Goal: Answer question/provide support: Share knowledge or assist other users

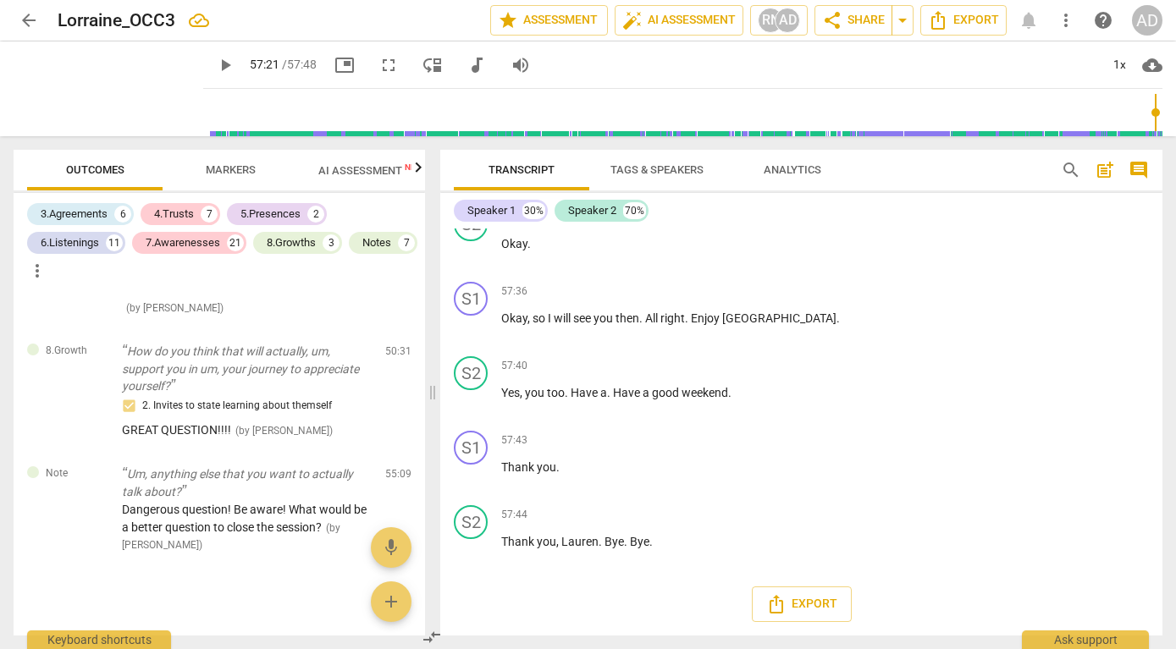
scroll to position [23036, 0]
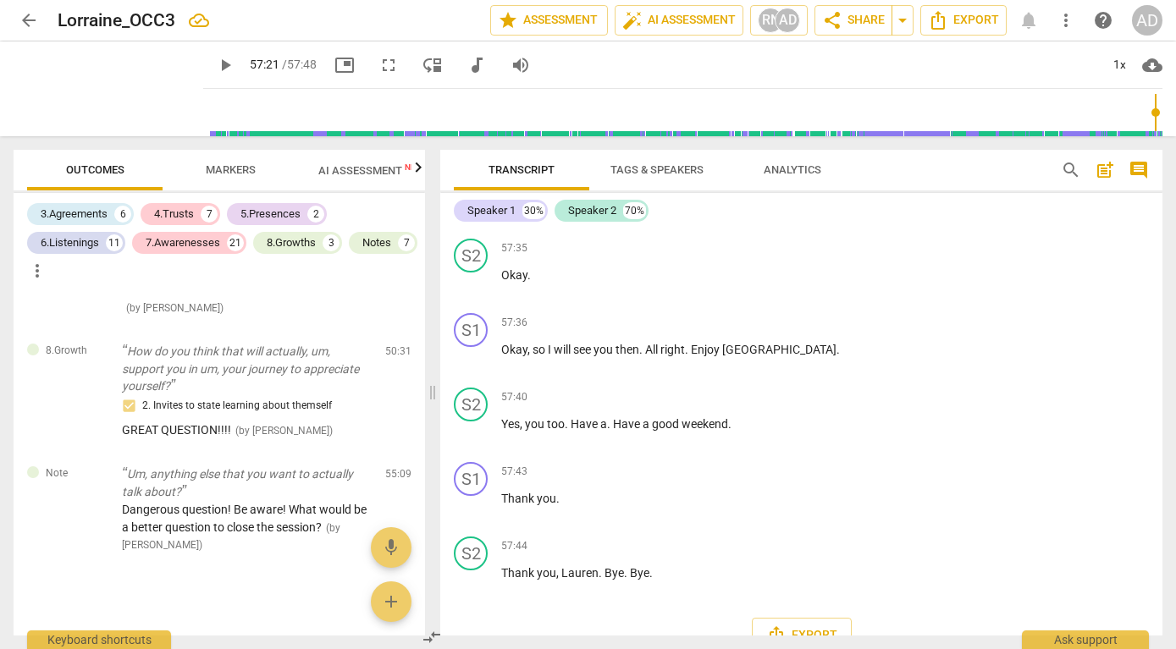
click at [30, 23] on span "arrow_back" at bounding box center [29, 20] width 20 height 20
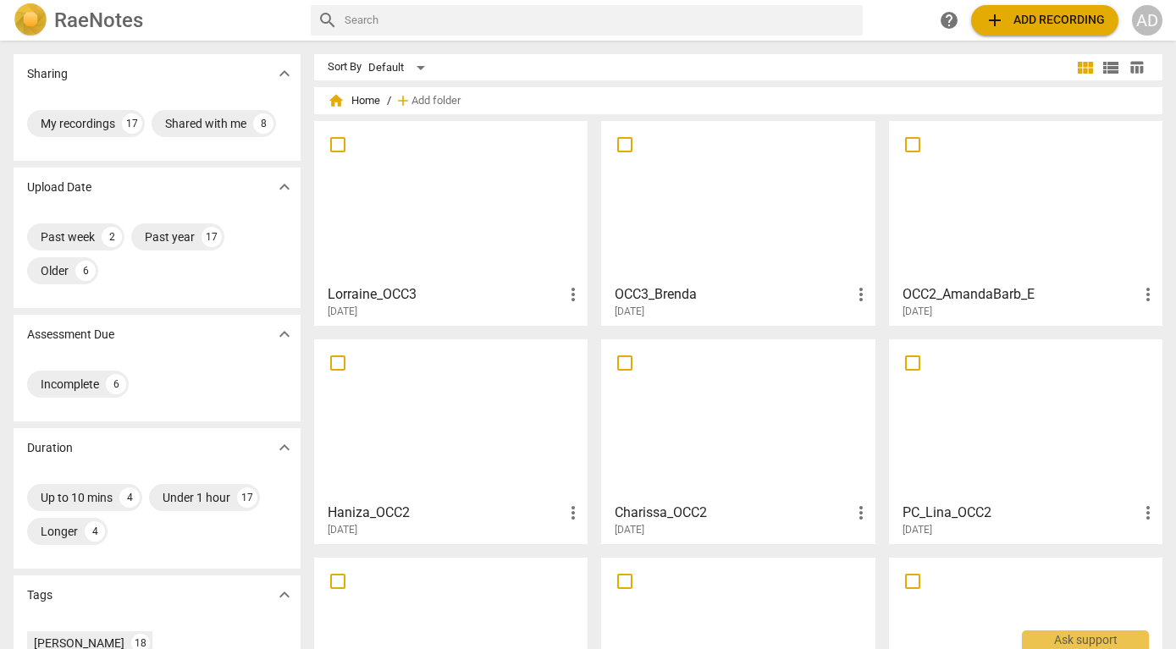
click at [710, 193] on div at bounding box center [738, 202] width 262 height 150
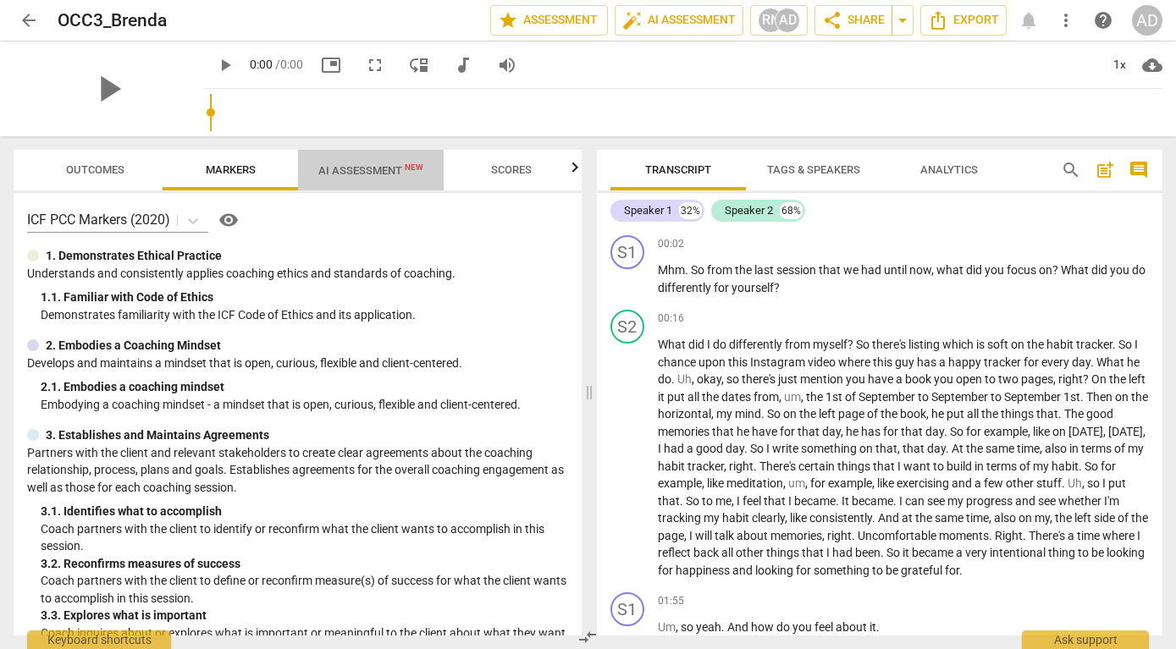
click at [377, 170] on span "AI Assessment New" at bounding box center [370, 170] width 105 height 13
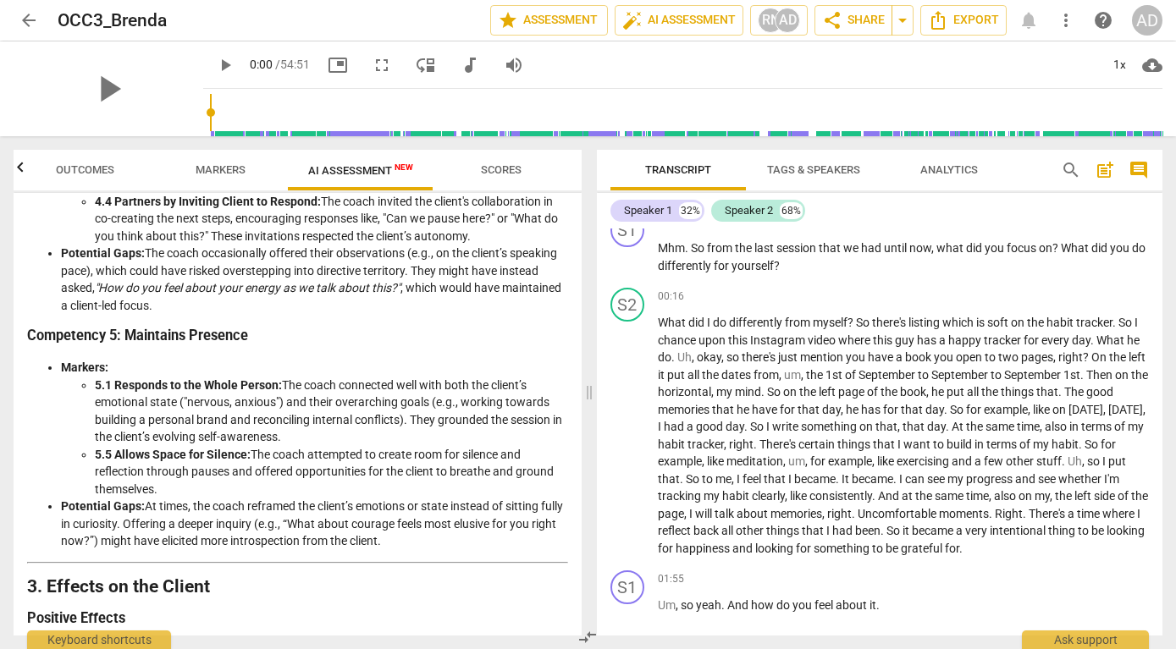
scroll to position [1016, 0]
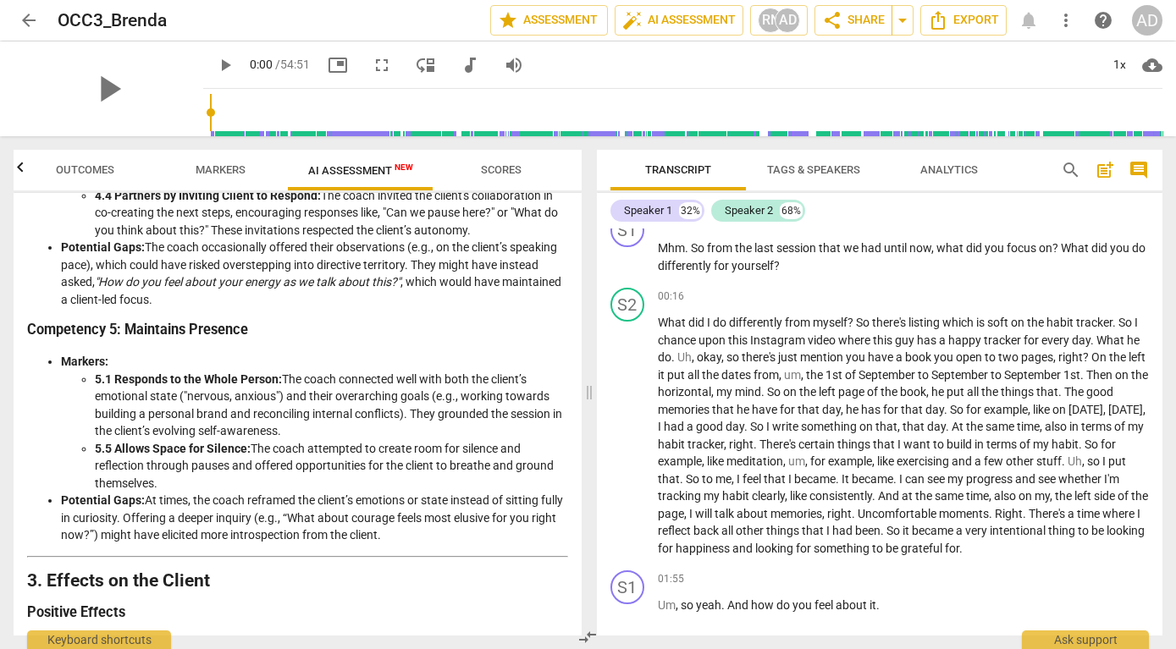
click at [436, 528] on li "Potential Gaps: At times, the coach reframed the client’s emotions or state ins…" at bounding box center [314, 518] width 507 height 52
click at [433, 505] on li "Potential Gaps: At times, the coach reframed the client’s emotions or state ins…" at bounding box center [314, 518] width 507 height 52
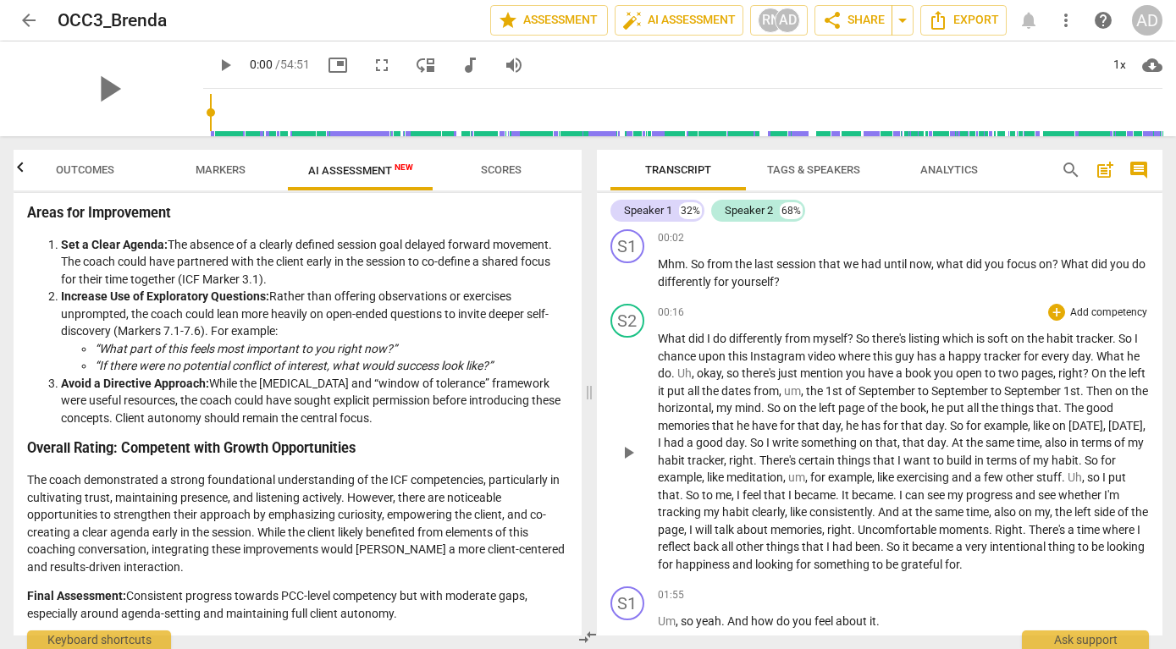
scroll to position [8, 0]
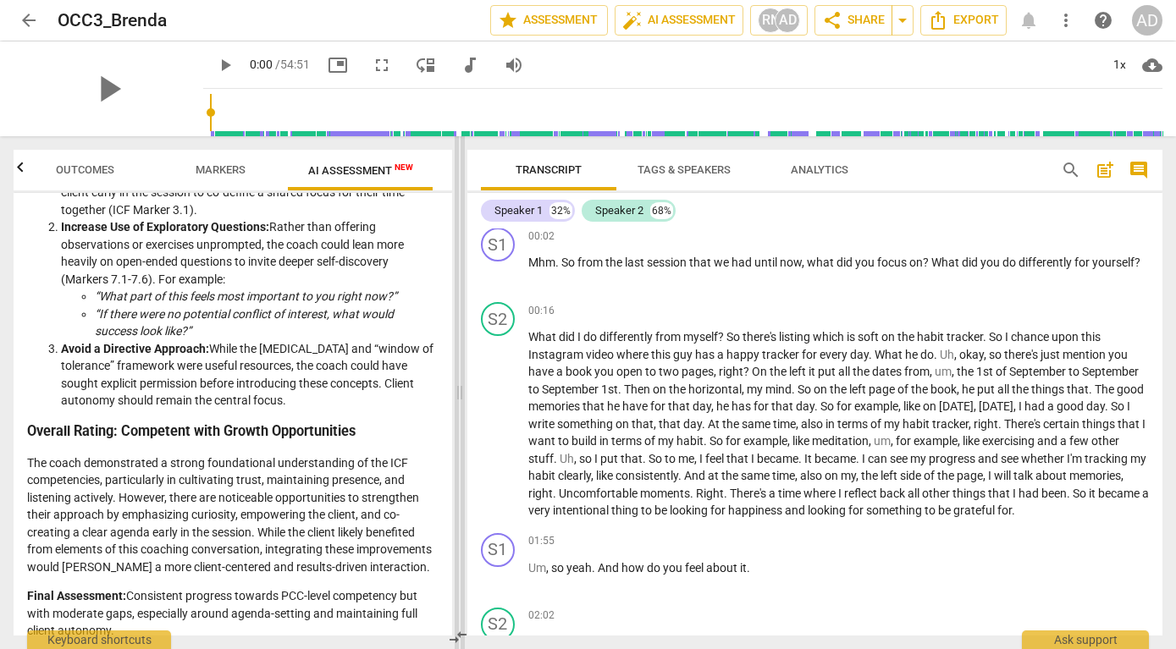
drag, startPoint x: 591, startPoint y: 389, endPoint x: 459, endPoint y: 400, distance: 132.5
click at [459, 400] on span at bounding box center [460, 392] width 10 height 513
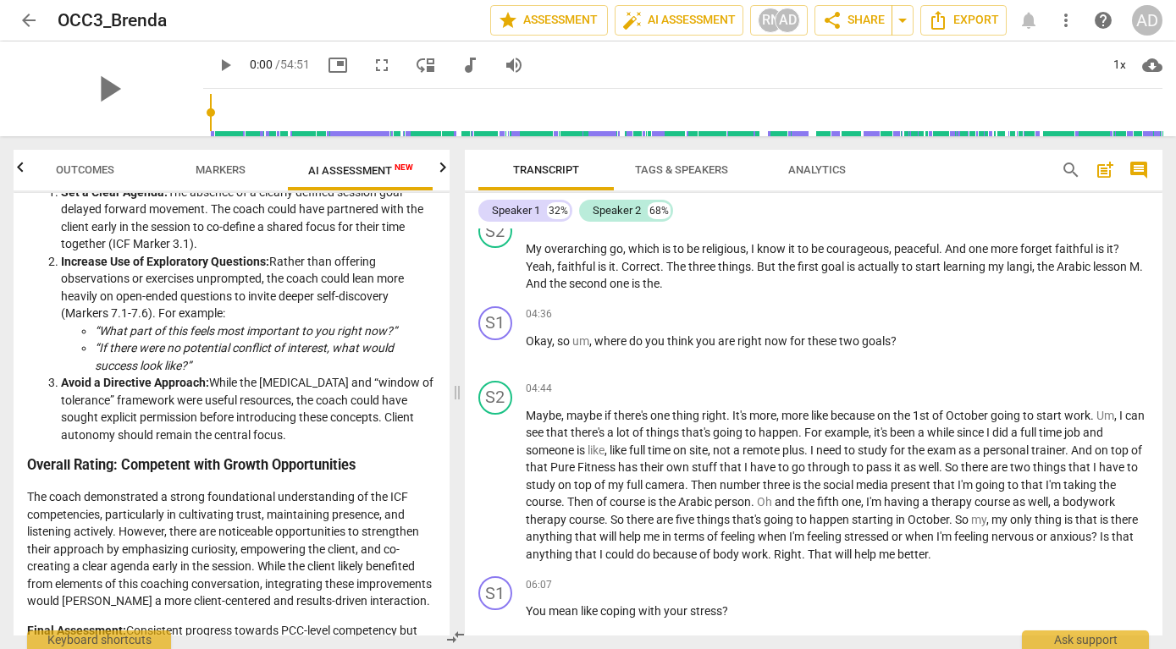
scroll to position [942, 0]
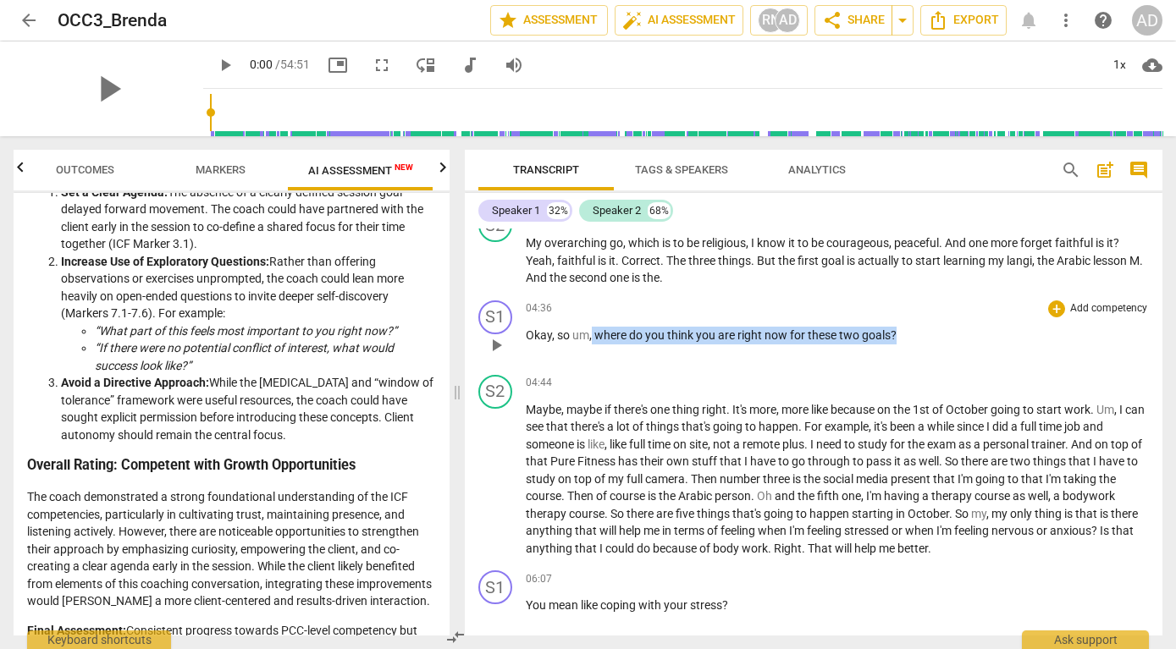
drag, startPoint x: 592, startPoint y: 314, endPoint x: 918, endPoint y: 314, distance: 325.9
click at [918, 327] on p "Okay , so um , where do you think you are right now for these two goals ?" at bounding box center [838, 336] width 624 height 18
click at [914, 295] on div "+" at bounding box center [911, 296] width 17 height 17
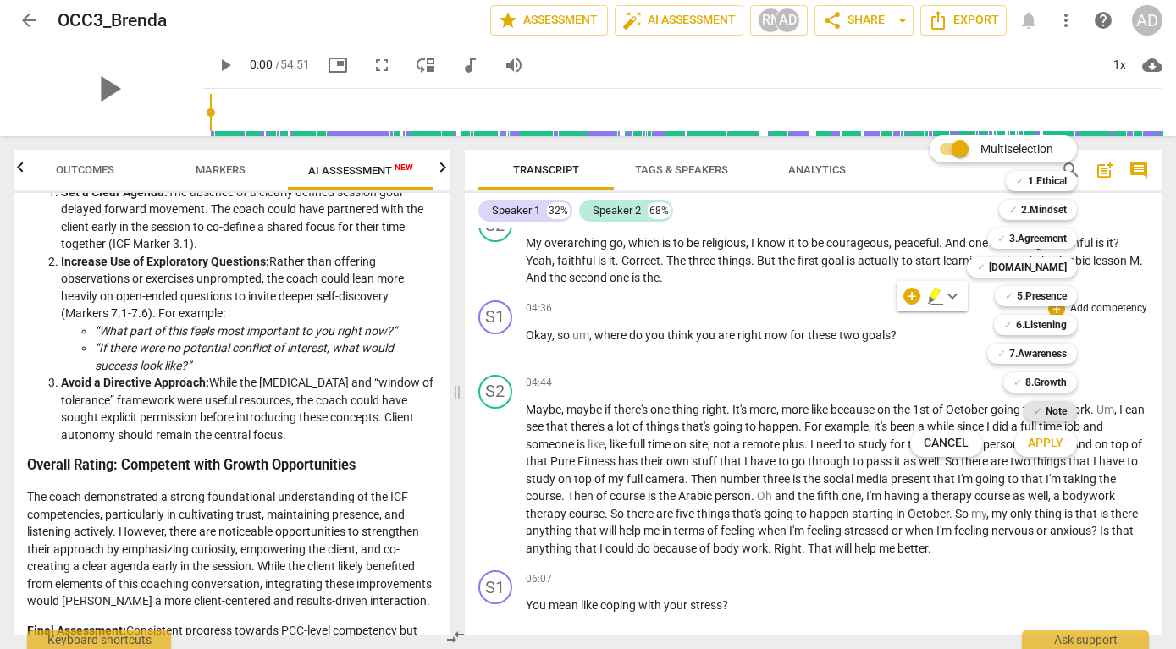
click at [1045, 407] on b "Note" at bounding box center [1055, 411] width 21 height 20
click at [1036, 448] on span "Apply" at bounding box center [1046, 443] width 36 height 17
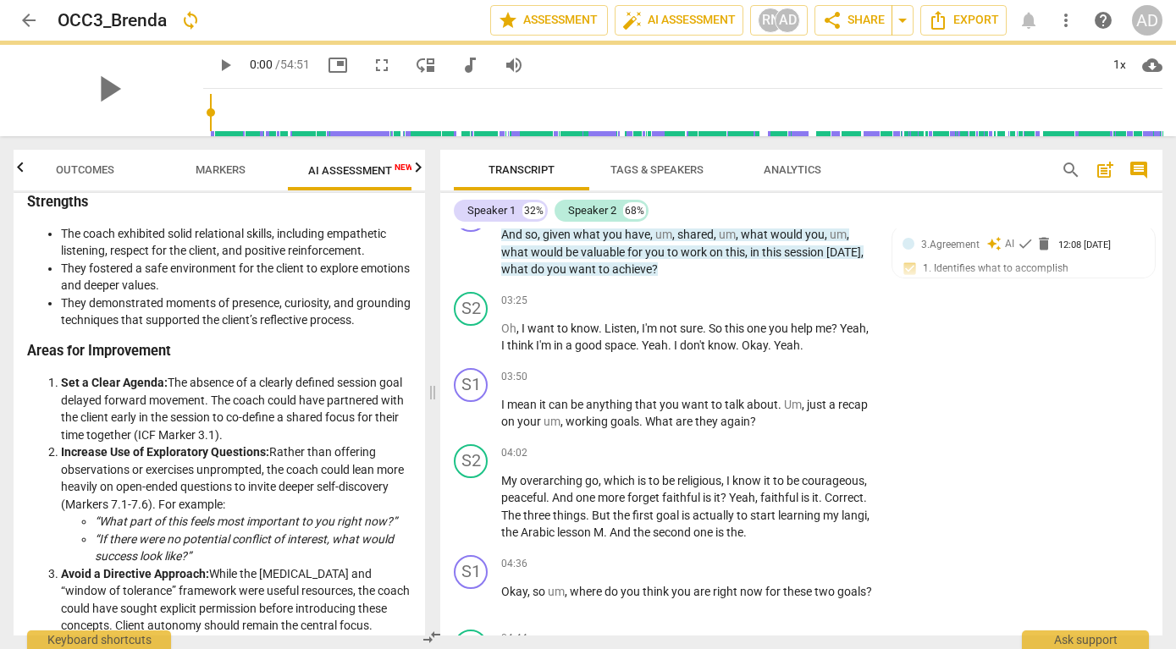
scroll to position [2817, 0]
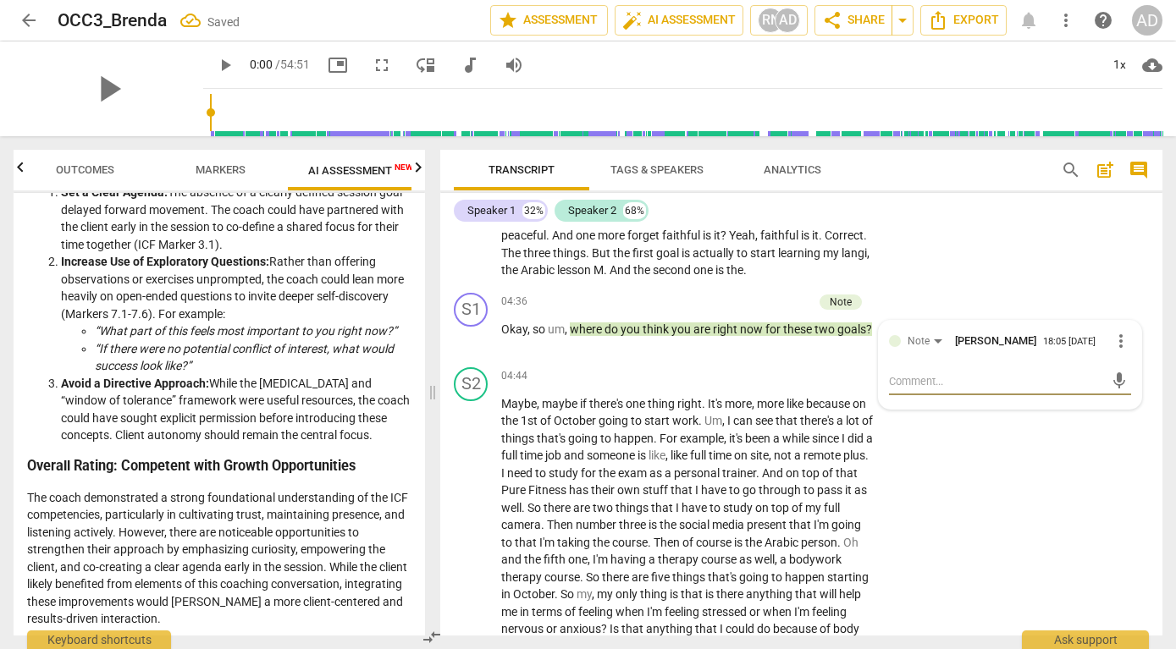
type textarea "g"
type textarea "go"
type textarea "goo"
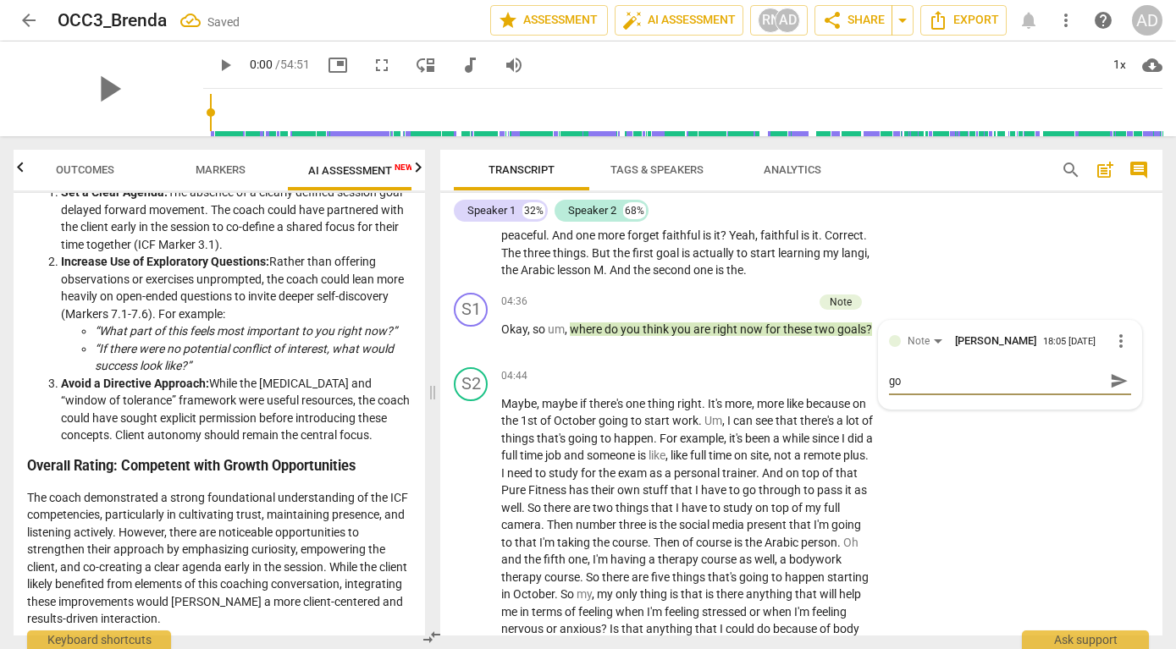
type textarea "goo"
type textarea "good"
type textarea "good c"
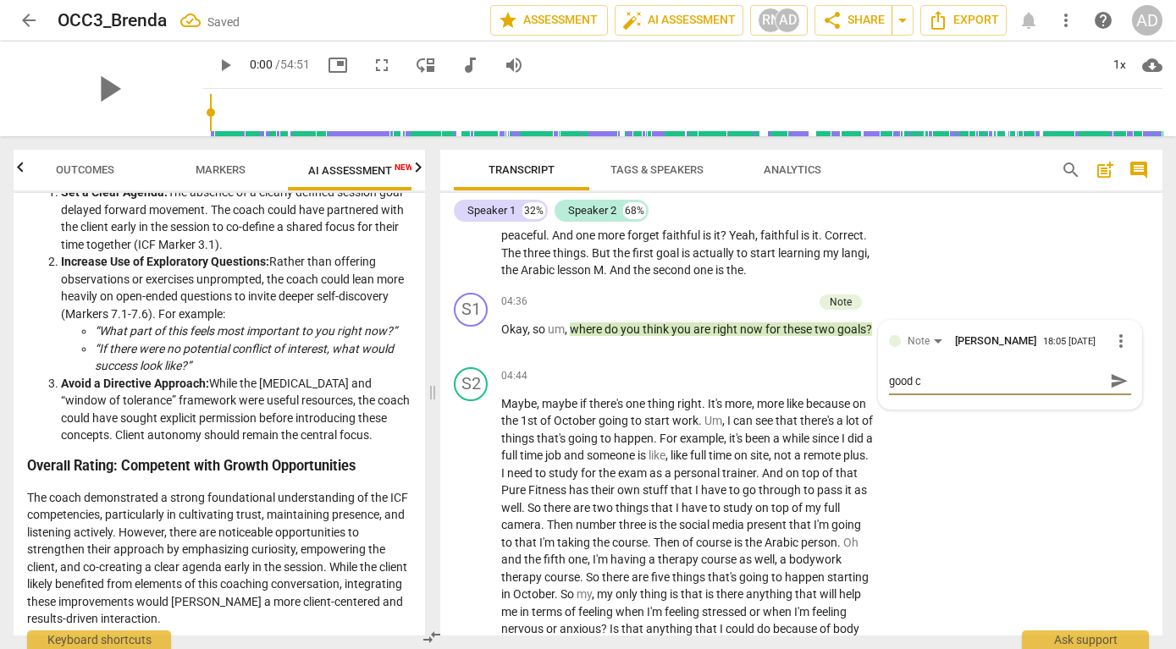
type textarea "good co"
type textarea "good con"
type textarea "good conn"
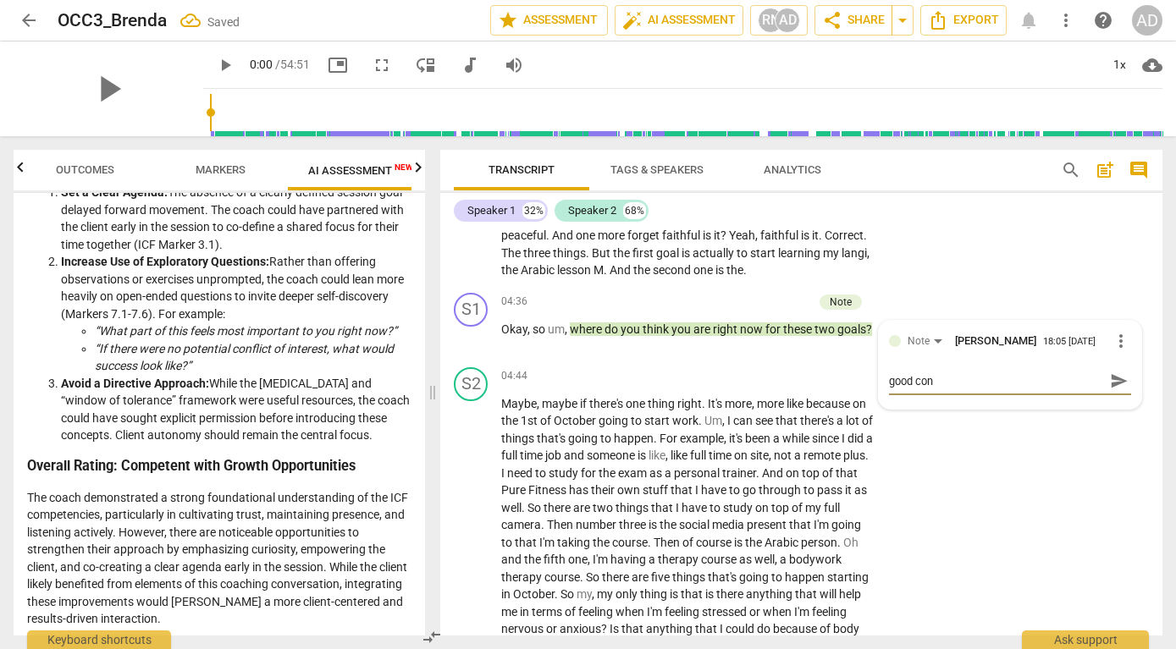
type textarea "good conn"
type textarea "good conne"
type textarea "good connec"
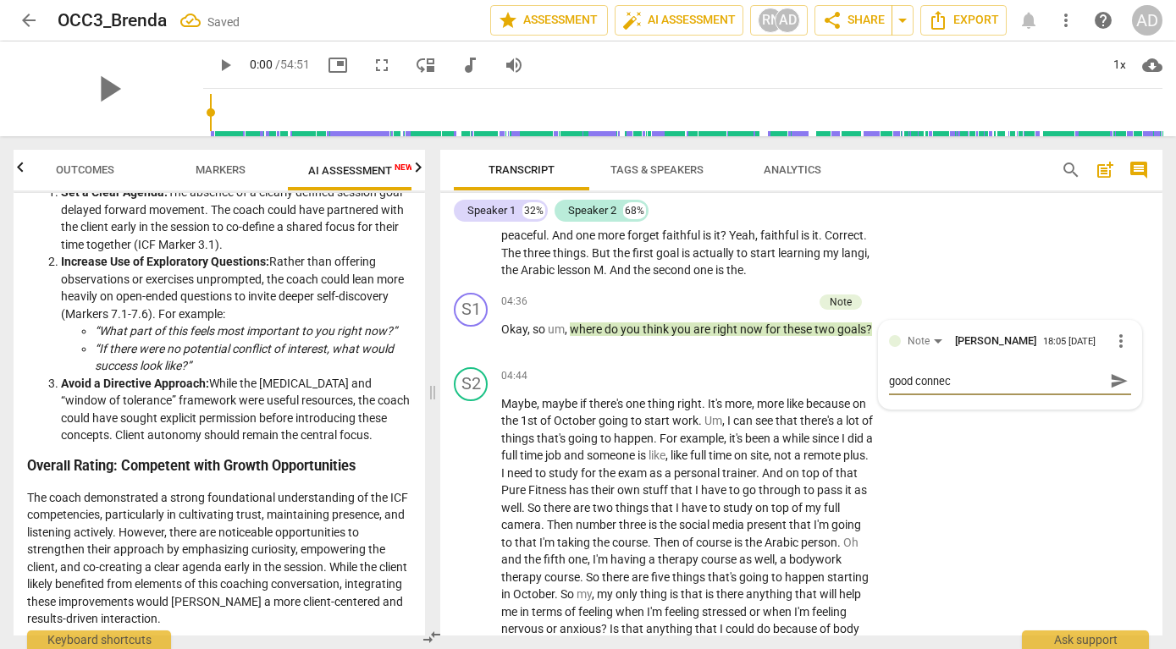
type textarea "good connect"
type textarea "good connecti"
type textarea "good connectio"
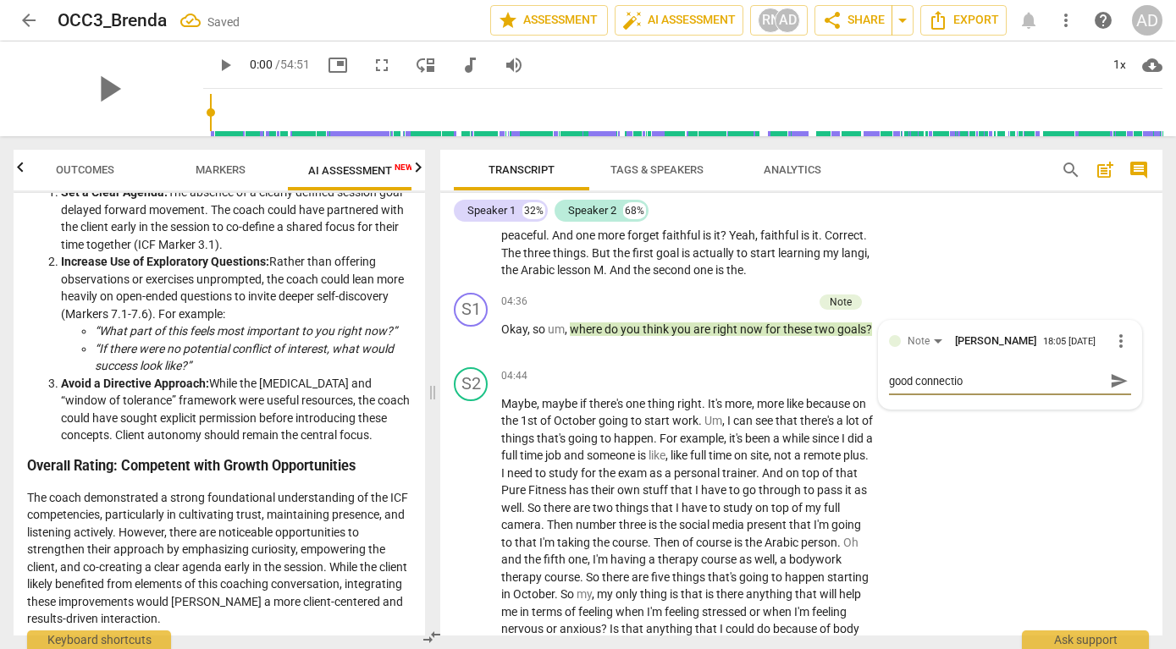
type textarea "good connection"
type textarea "good connection w"
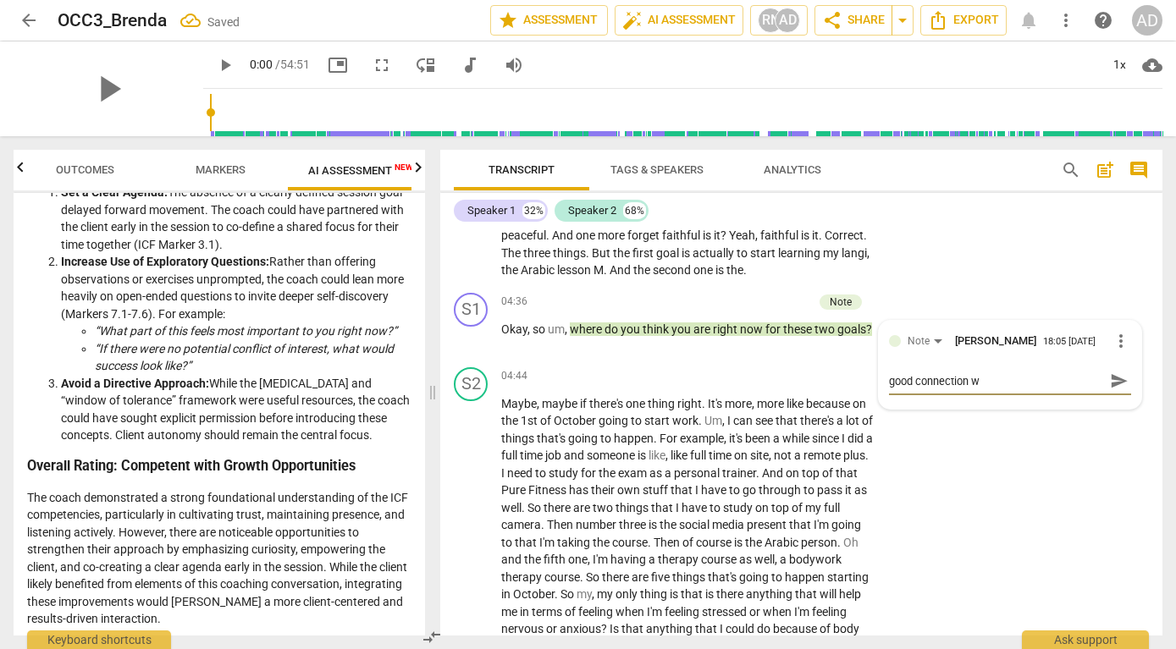
type textarea "good connection wi"
type textarea "good connection wit"
type textarea "good connection with"
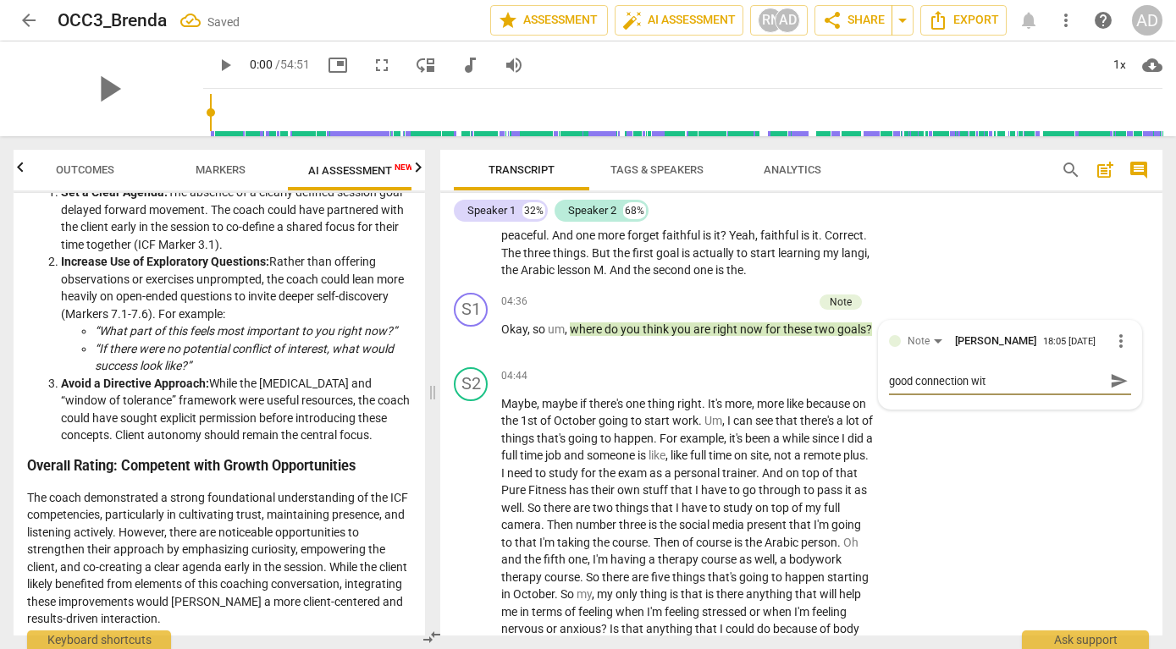
type textarea "good connection with"
type textarea "good connection with t"
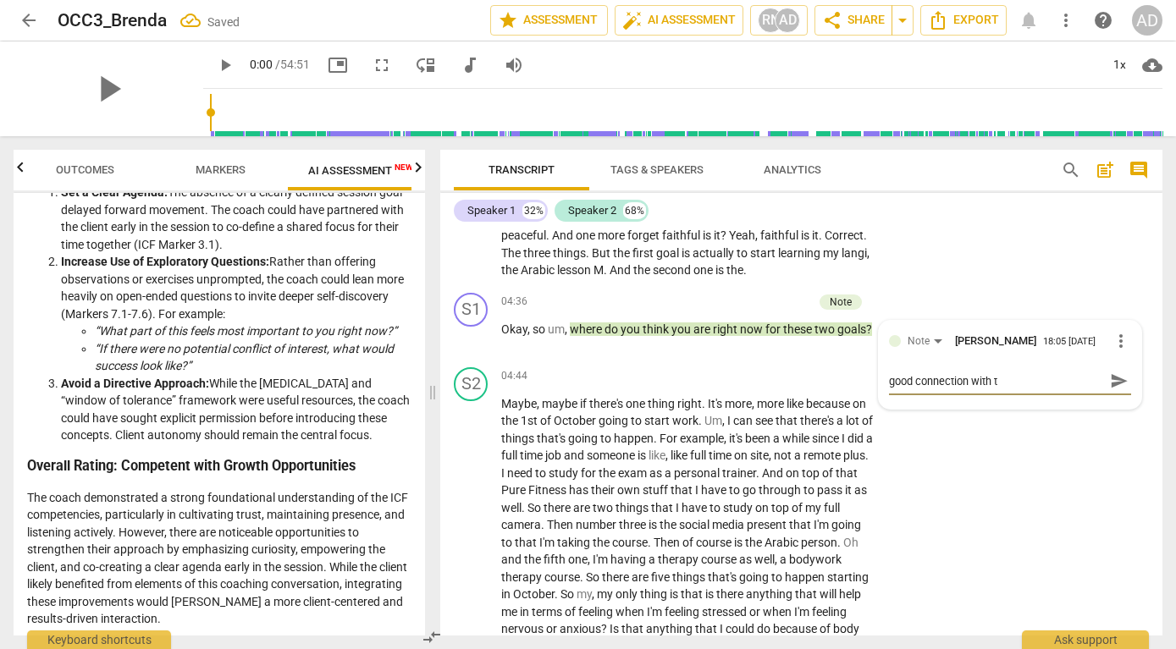
type textarea "good connection with th"
type textarea "good connection with the"
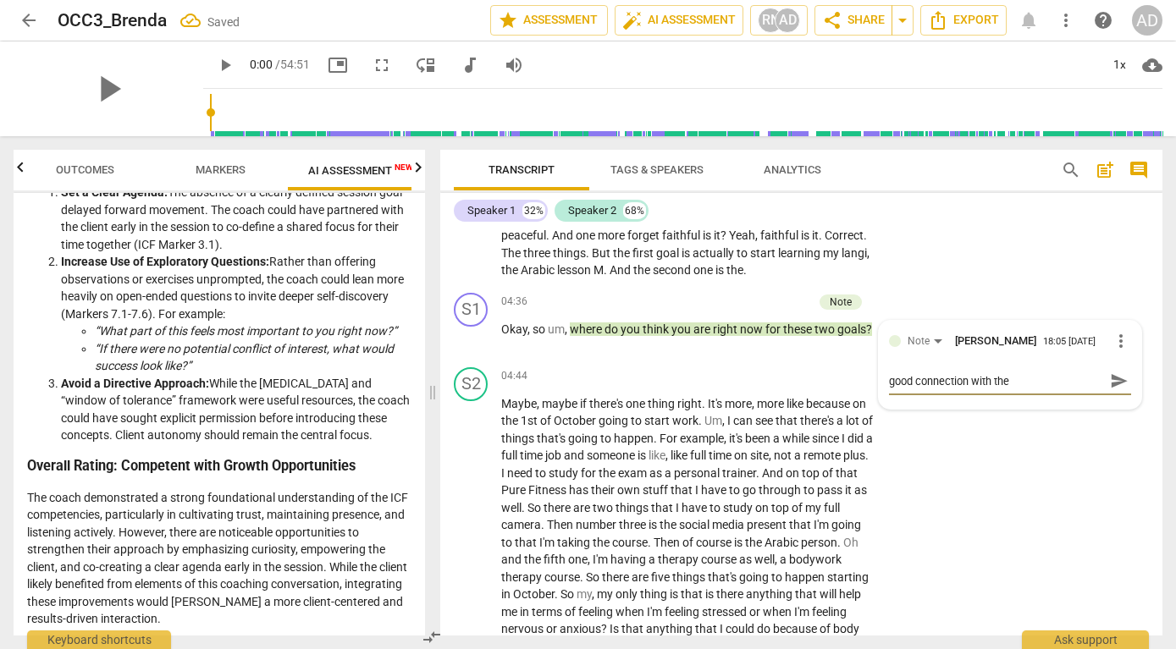
type textarea "good connection with the"
type textarea "good connection with the o"
type textarea "good connection with the ov"
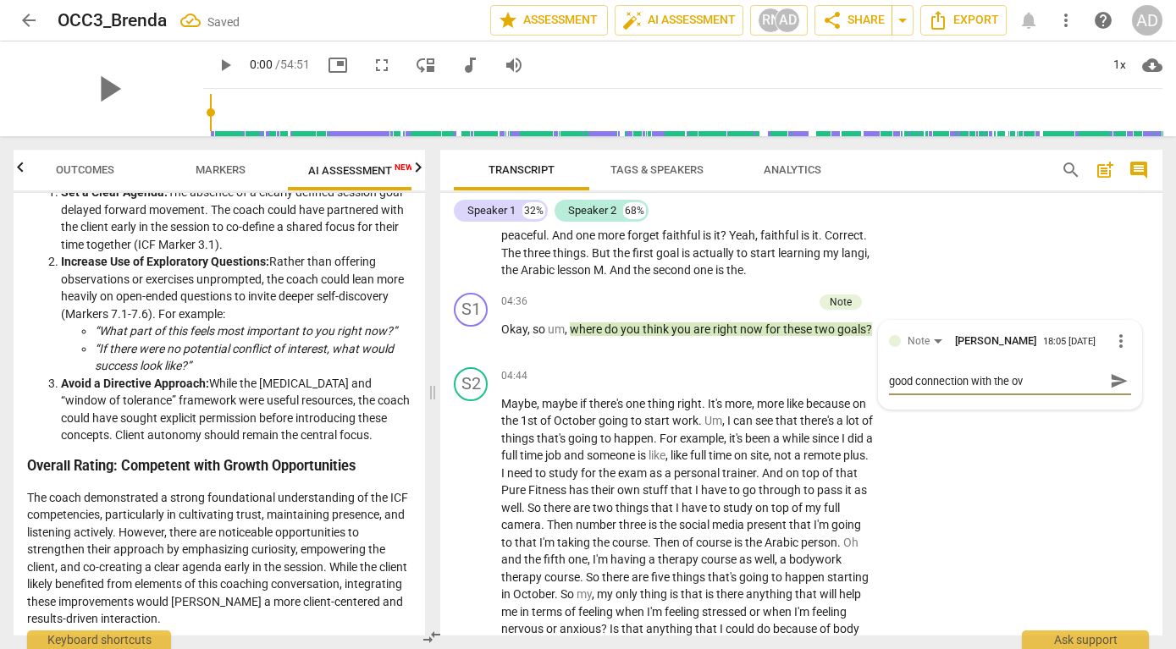
type textarea "good connection with the ove"
type textarea "good connection with the over"
type textarea "good connection with the overa"
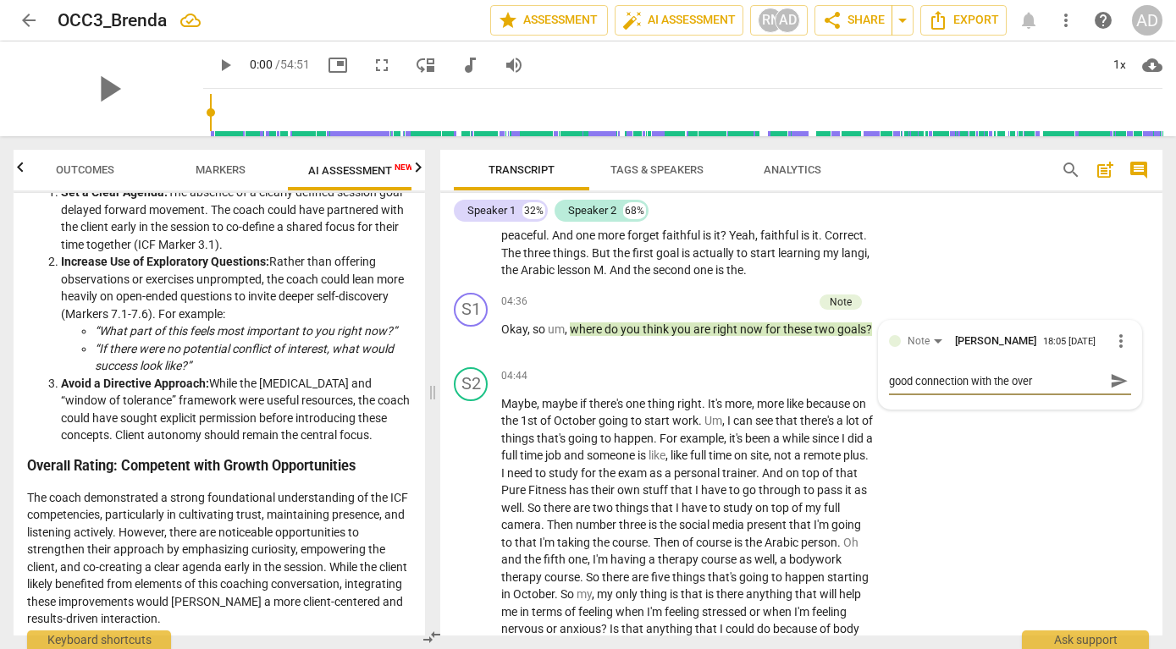
type textarea "good connection with the overa"
type textarea "good connection with the overar"
type textarea "good connection with the overarc"
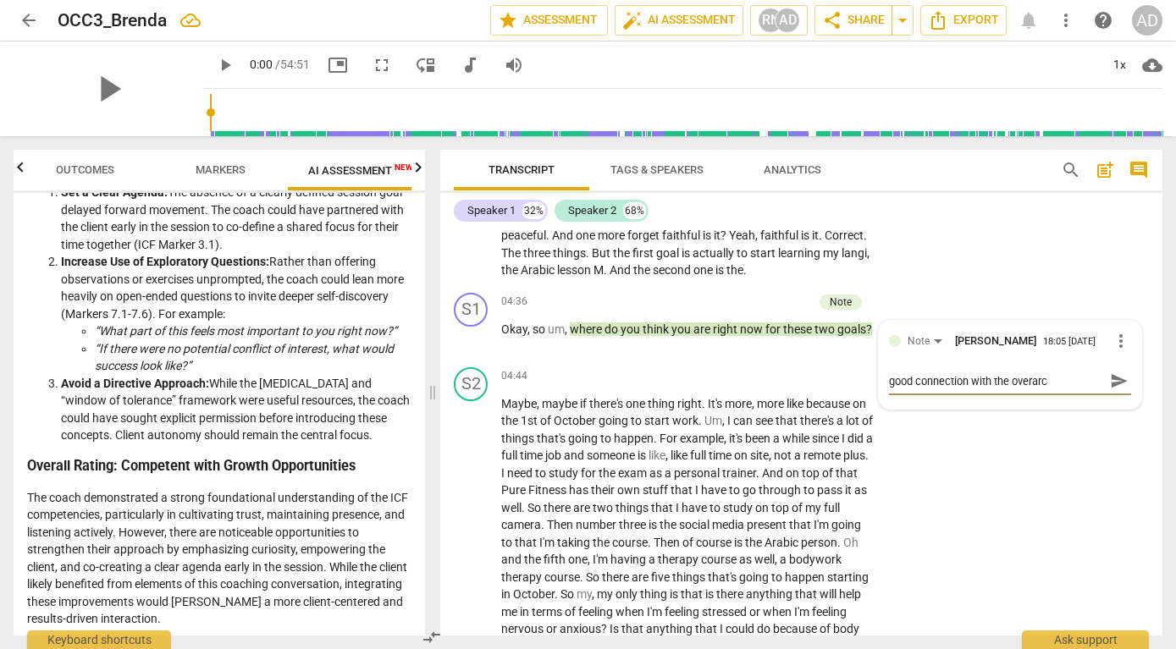
type textarea "good connection with the overarch"
type textarea "good connection with the overarchi"
type textarea "good connection with the overarchin"
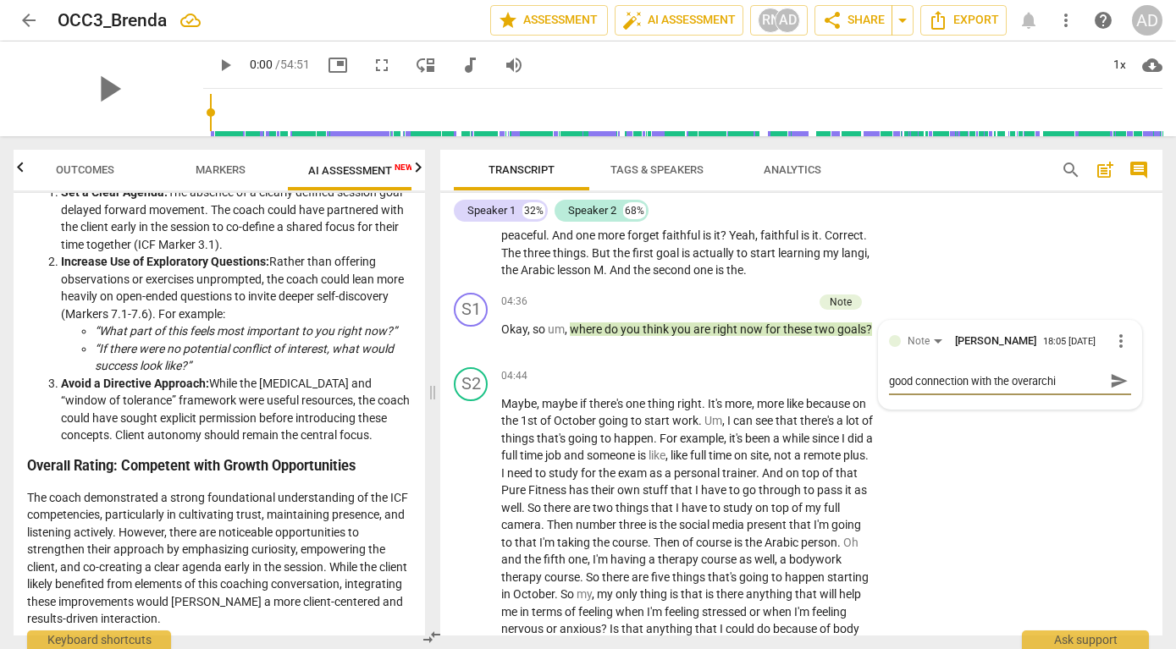
type textarea "good connection with the overarchin"
type textarea "good connection with the overarching"
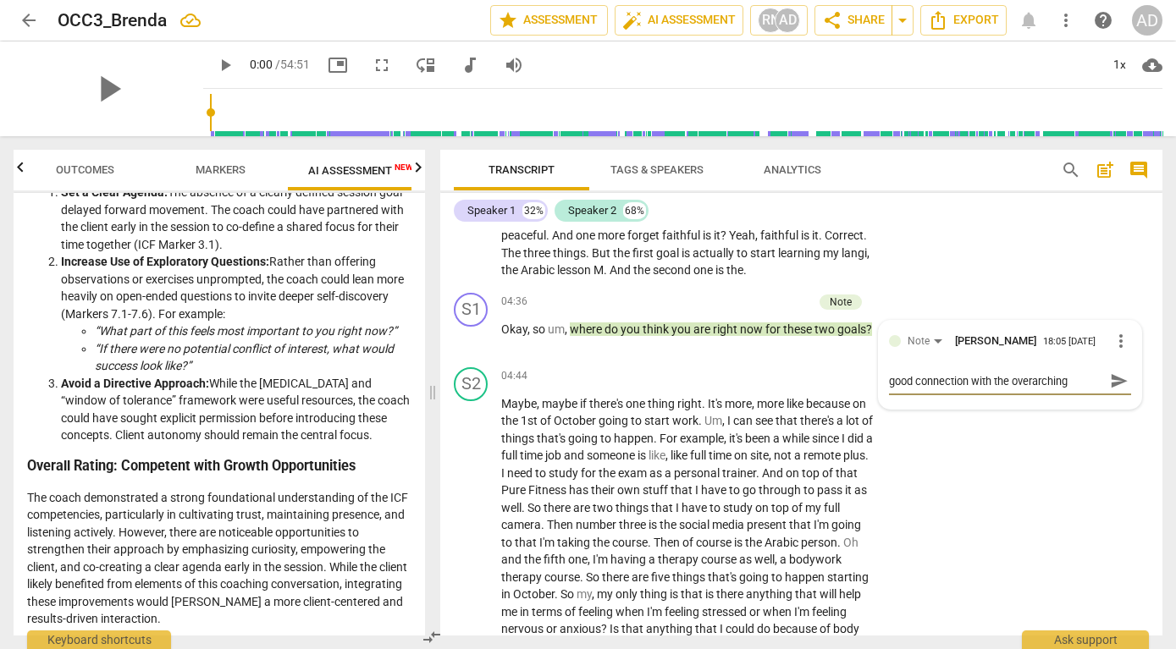
type textarea "good connection with the overarching g"
type textarea "good connection with the overarching go"
type textarea "good connection with the overarching goa"
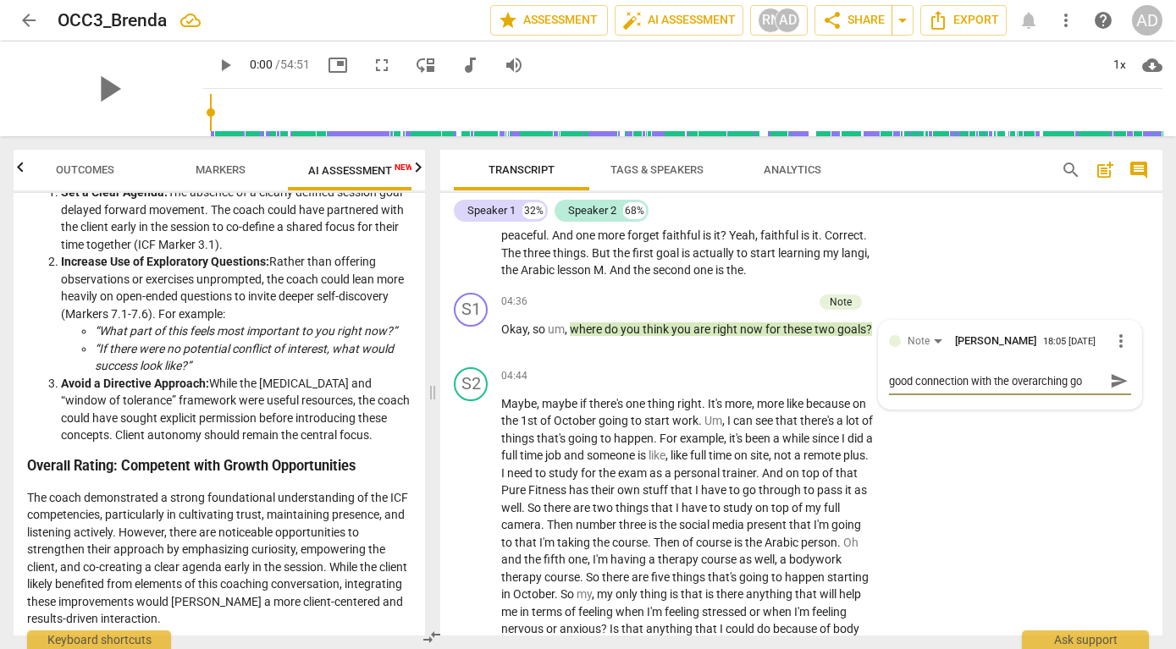
type textarea "good connection with the overarching goa"
type textarea "good connection with the overarching goal"
type textarea "good connection with the overarching goals"
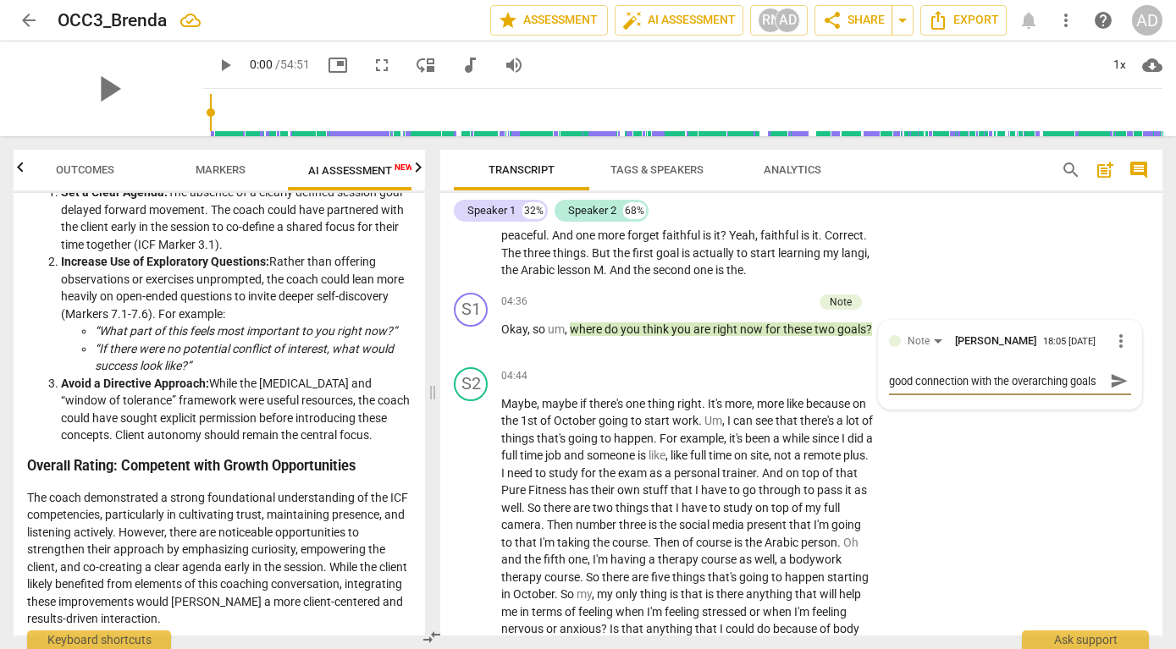
type textarea "good connection with the overarching goals!"
click at [1113, 388] on span "send" at bounding box center [1119, 381] width 19 height 19
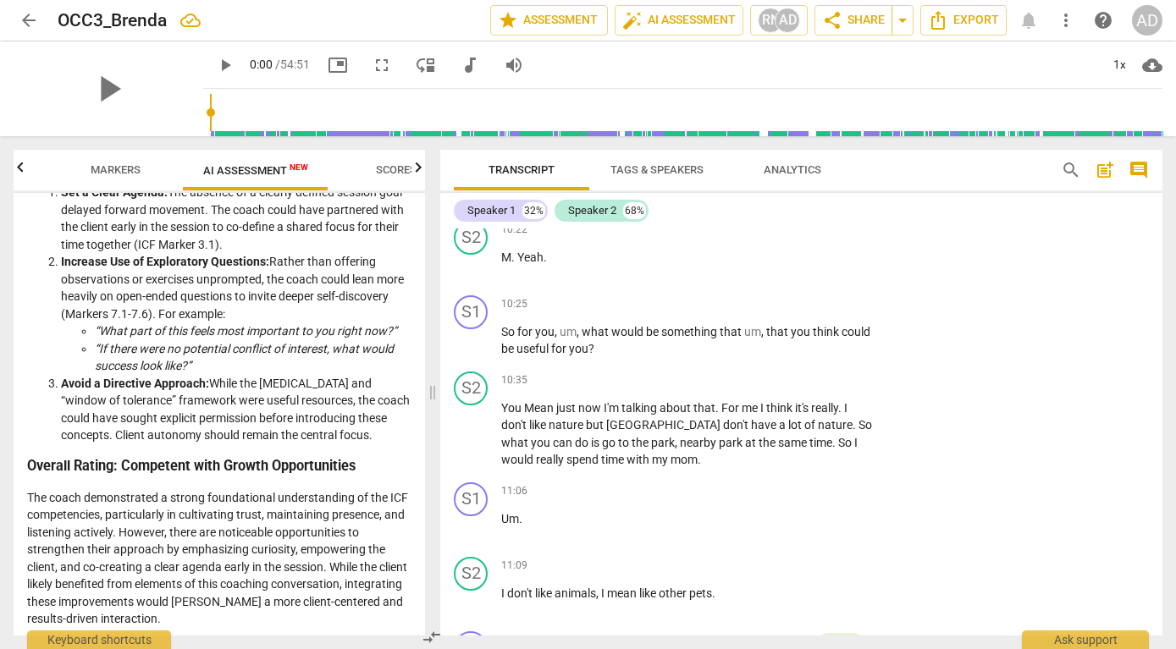
scroll to position [0, 167]
click at [344, 165] on span "Scores" at bounding box center [344, 169] width 41 height 13
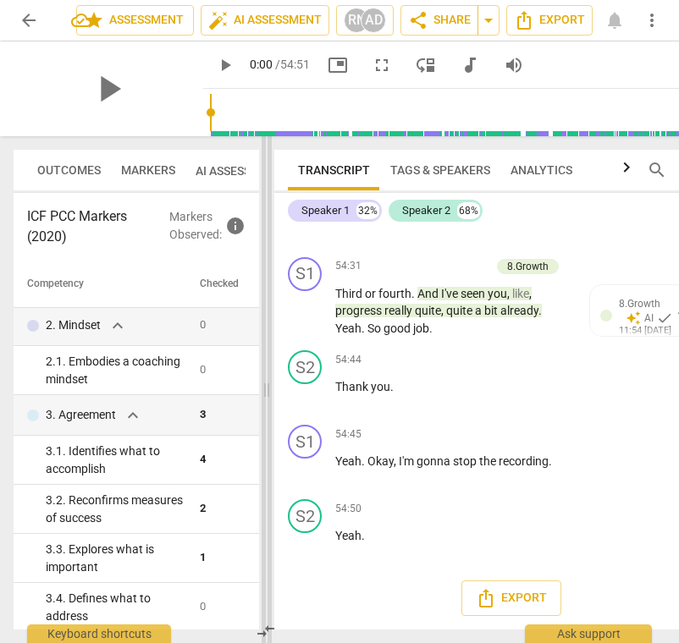
scroll to position [87, 0]
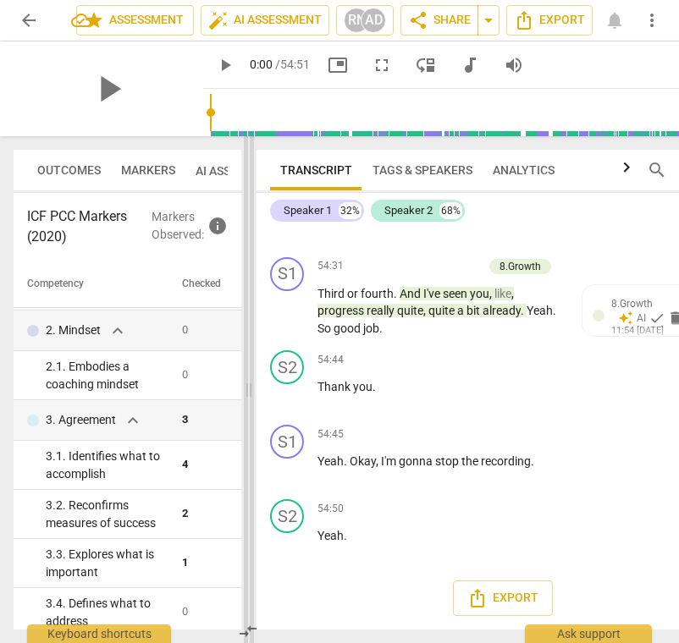
drag, startPoint x: 430, startPoint y: 391, endPoint x: 250, endPoint y: 434, distance: 185.4
click at [249, 434] on span at bounding box center [249, 389] width 10 height 507
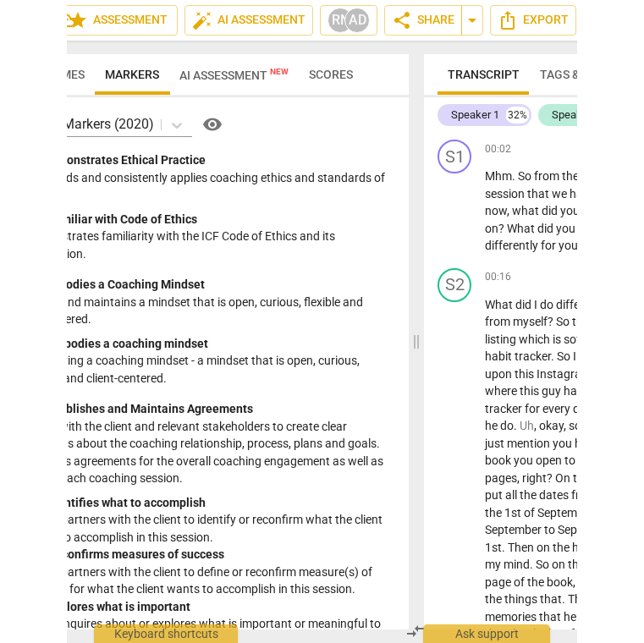
scroll to position [0, 0]
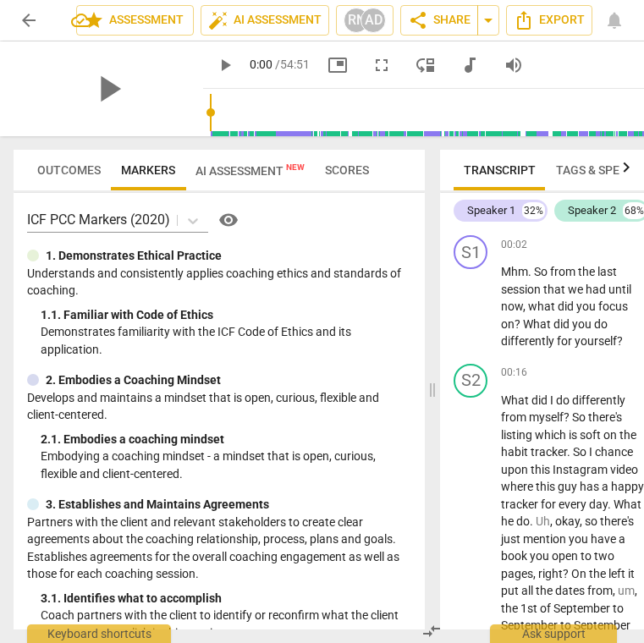
click at [27, 15] on span "arrow_back" at bounding box center [29, 20] width 20 height 20
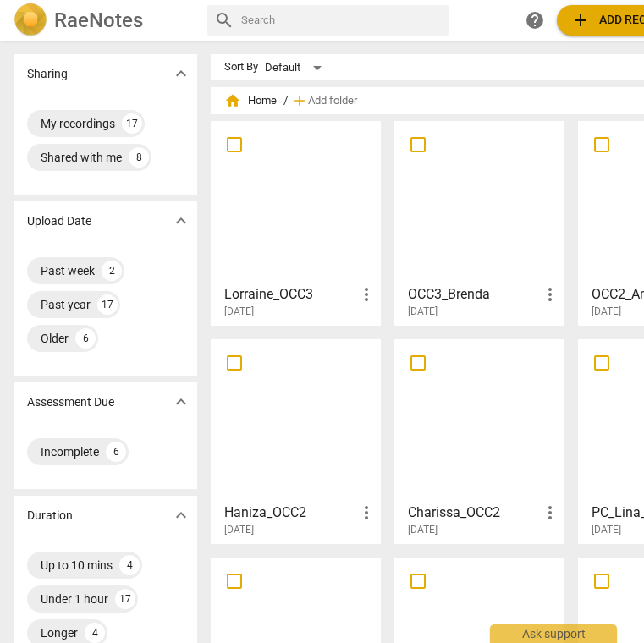
click at [312, 212] on div at bounding box center [296, 202] width 158 height 150
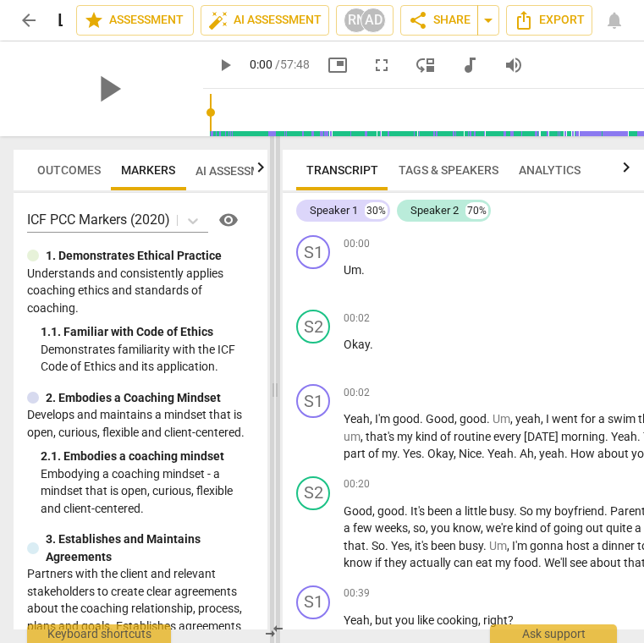
drag, startPoint x: 378, startPoint y: 387, endPoint x: 268, endPoint y: 407, distance: 111.9
click at [270, 407] on span at bounding box center [275, 389] width 10 height 507
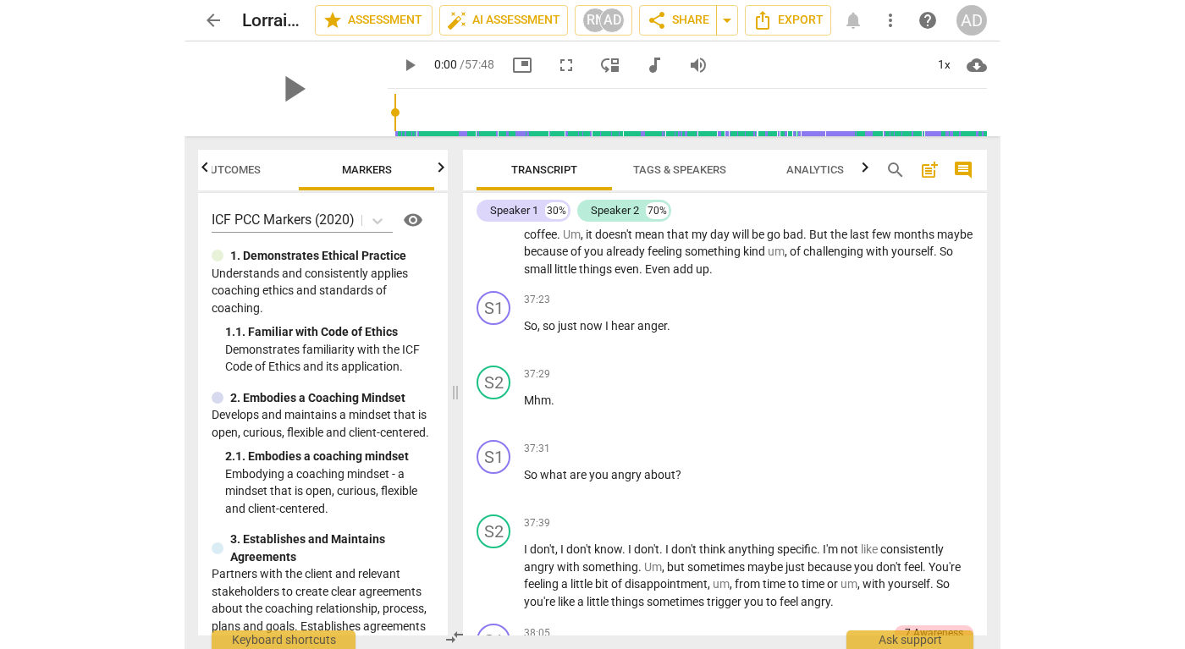
scroll to position [12955, 0]
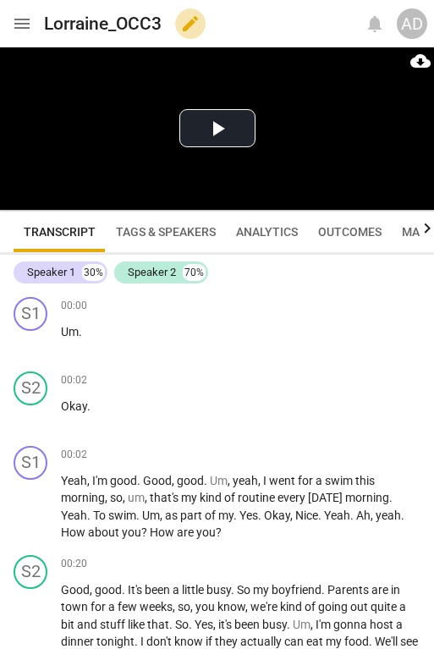
click at [197, 27] on span "edit" at bounding box center [190, 24] width 20 height 20
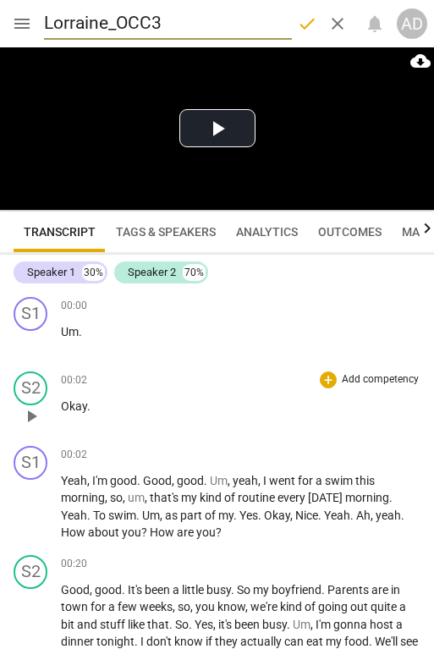
click at [168, 411] on p "Okay ." at bounding box center [241, 407] width 360 height 18
